Goal: Task Accomplishment & Management: Manage account settings

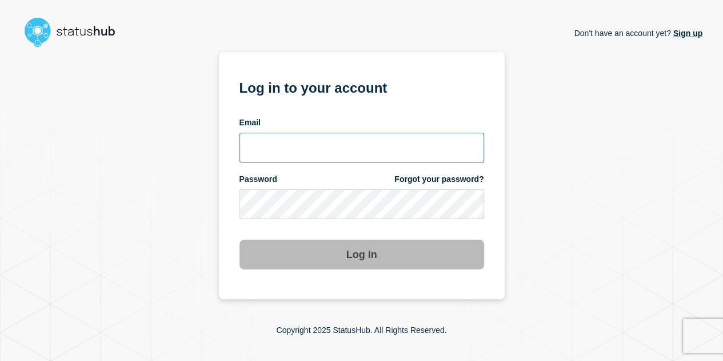
type input "[EMAIL_ADDRESS][DOMAIN_NAME]"
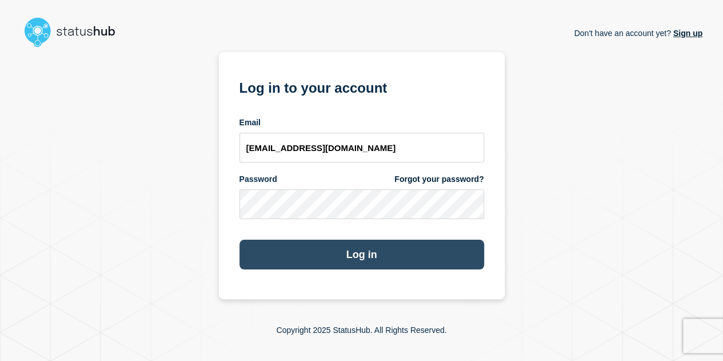
click at [357, 250] on button "Log in" at bounding box center [362, 255] width 245 height 30
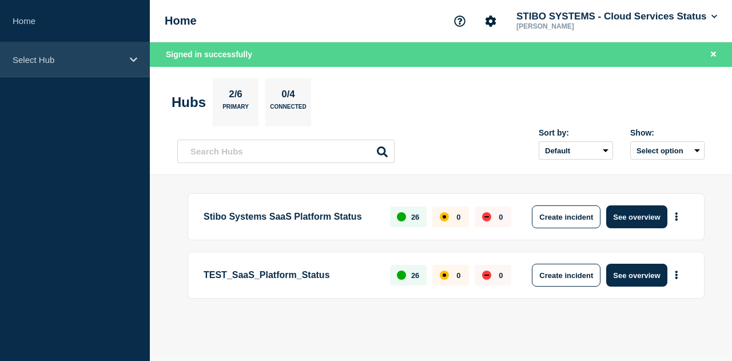
click at [81, 54] on div "Select Hub" at bounding box center [75, 59] width 150 height 35
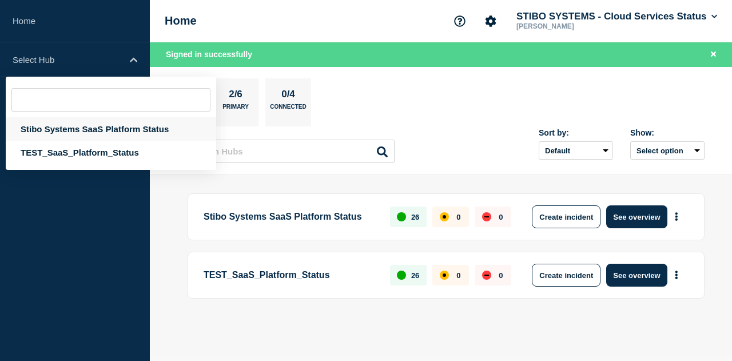
click at [86, 129] on div "Stibo Systems SaaS Platform Status" at bounding box center [111, 128] width 210 height 23
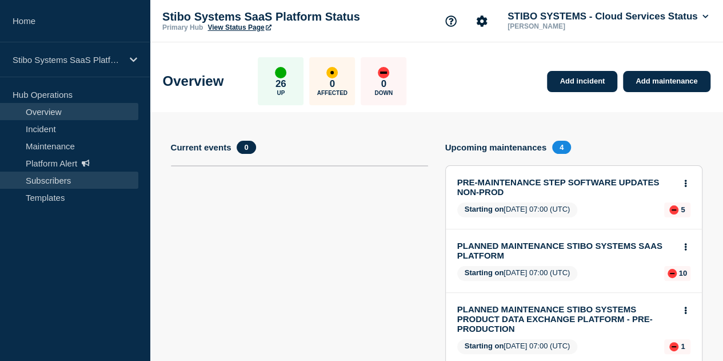
click at [66, 179] on link "Subscribers" at bounding box center [69, 180] width 138 height 17
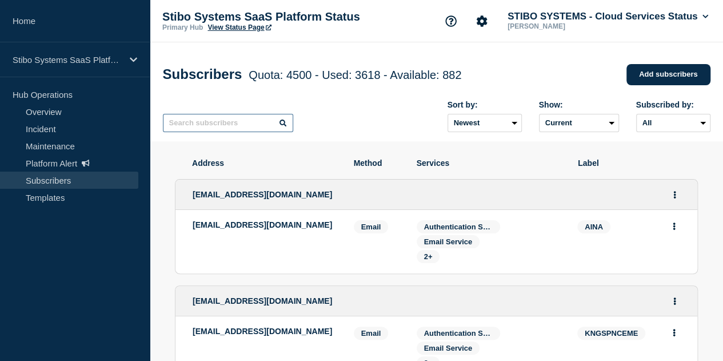
click at [260, 130] on input "text" at bounding box center [228, 123] width 130 height 18
